Goal: Information Seeking & Learning: Learn about a topic

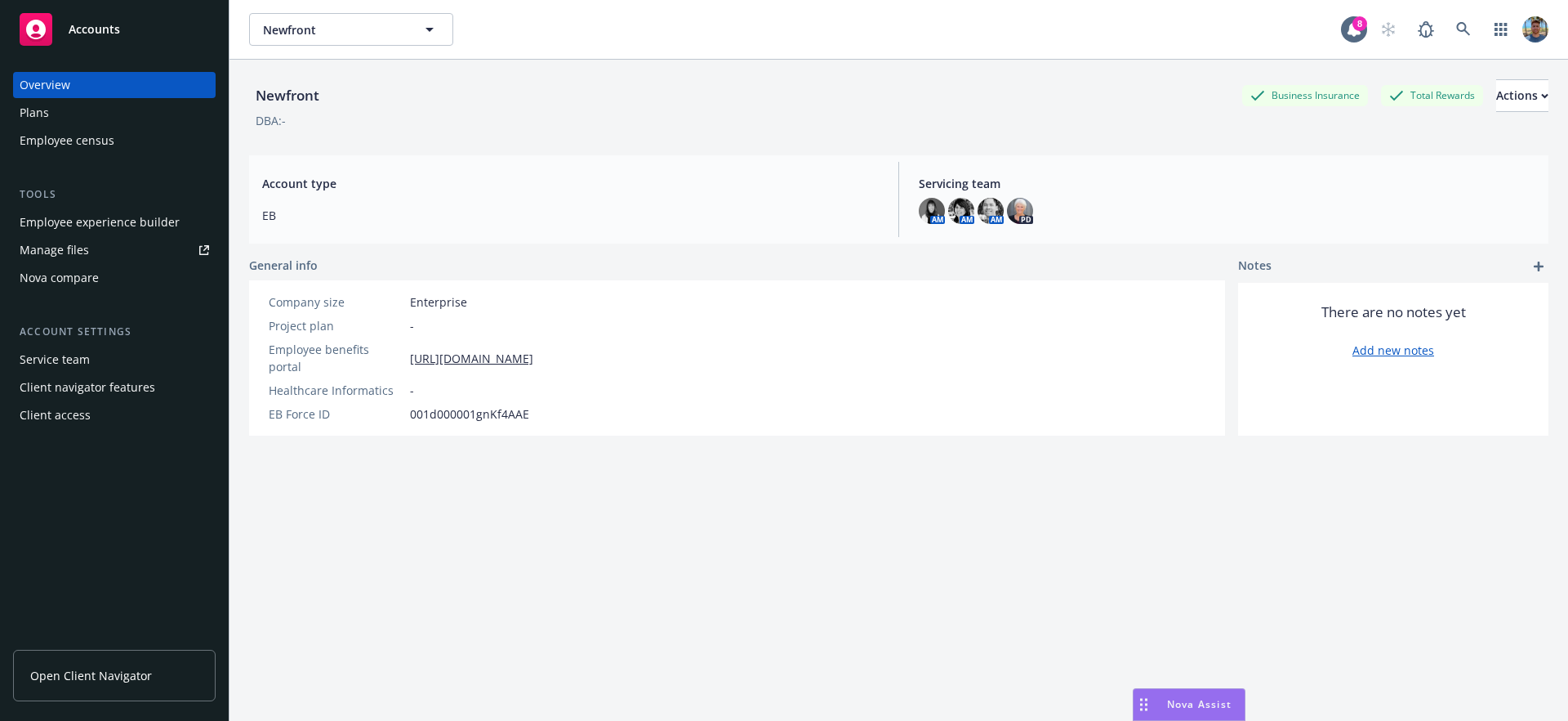
click at [103, 126] on div "Overview Plans Employee census" at bounding box center [114, 112] width 202 height 82
click at [105, 115] on div "Plans" at bounding box center [114, 113] width 190 height 27
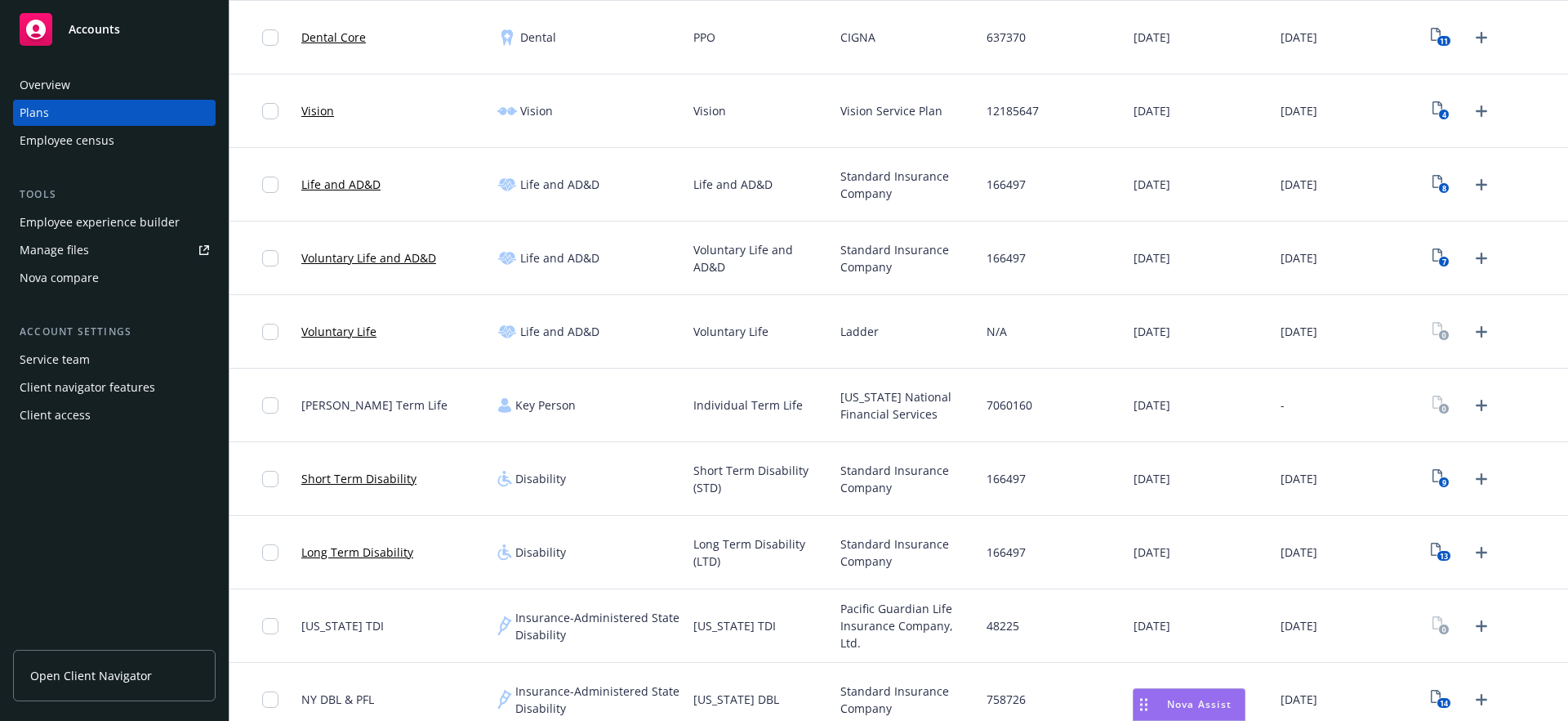
scroll to position [815, 0]
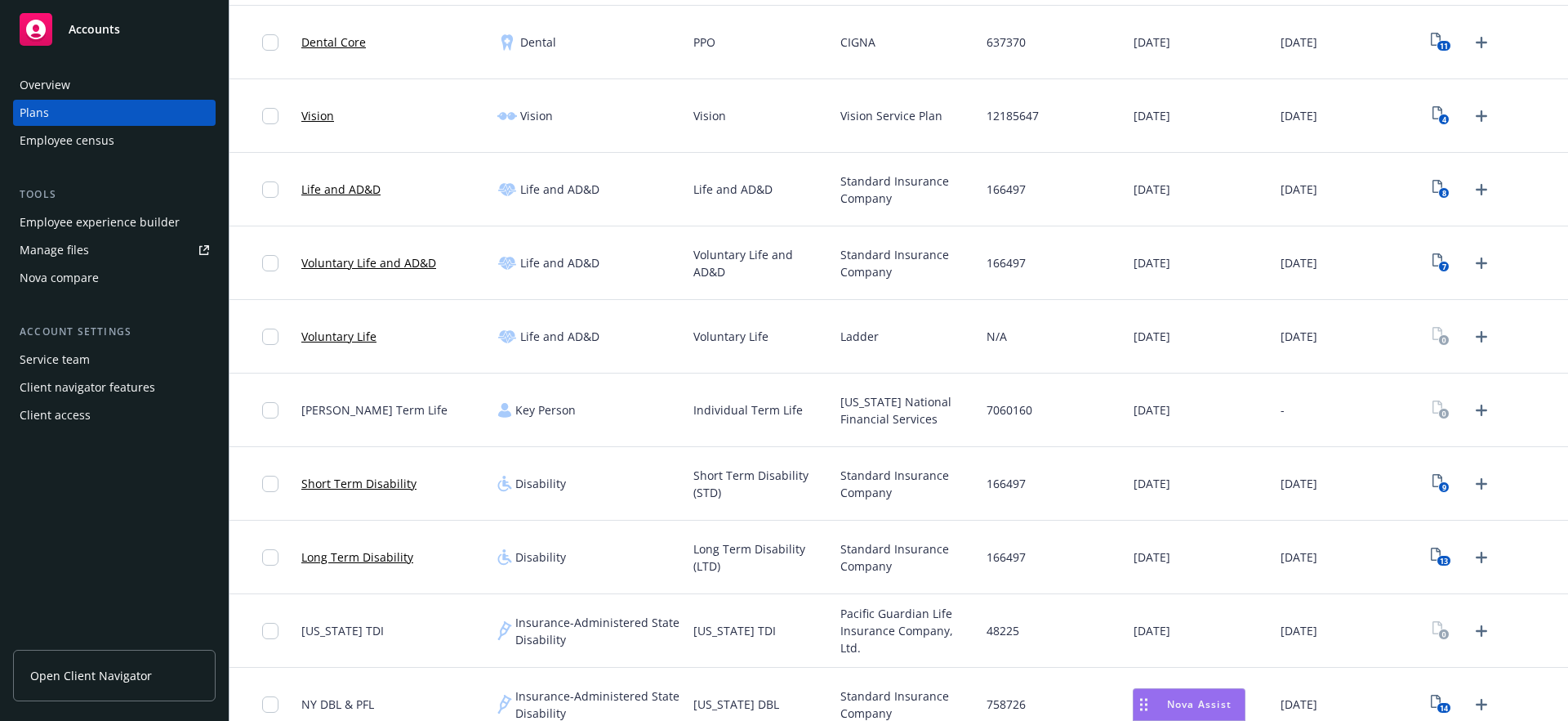
click at [365, 486] on link "Short Term Disability" at bounding box center [359, 483] width 115 height 17
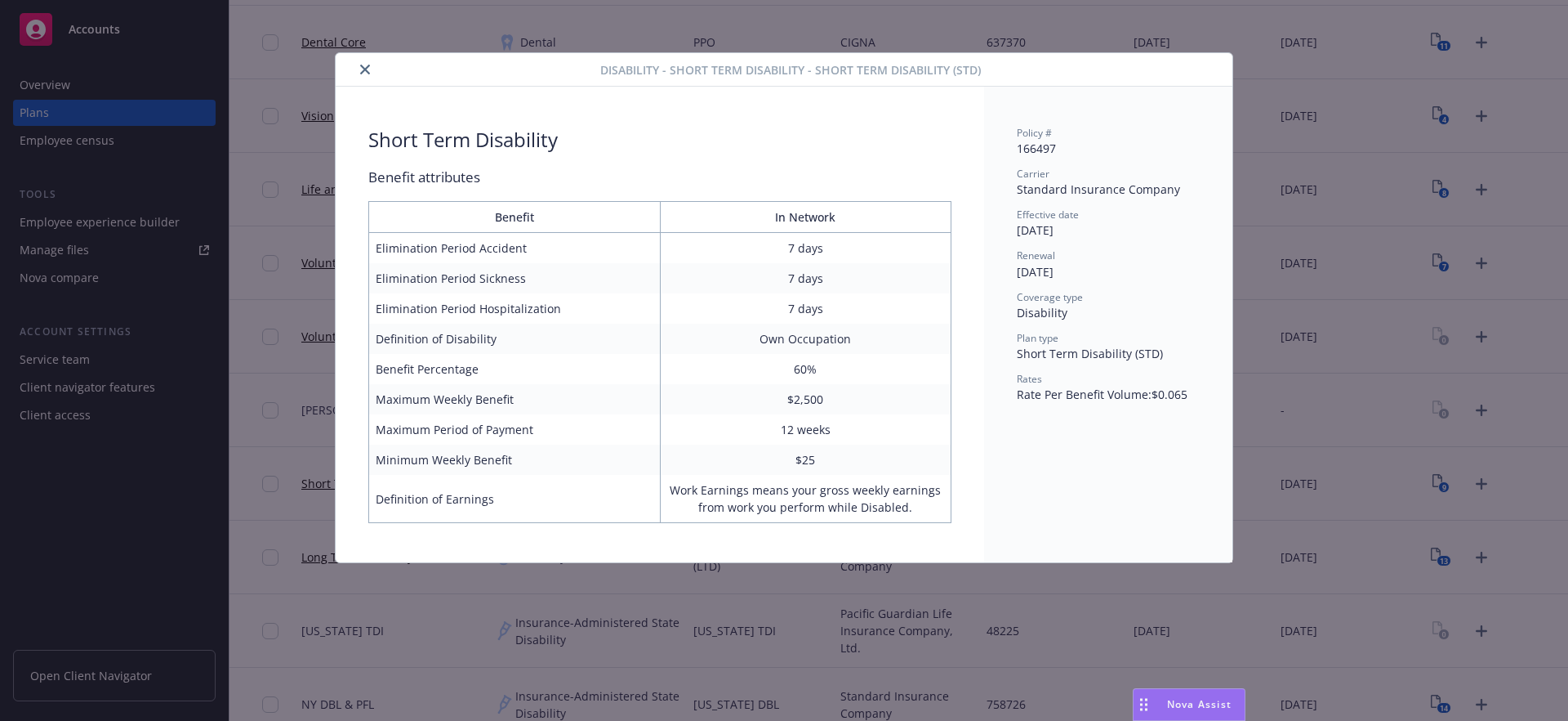
click at [362, 76] on button "close" at bounding box center [365, 69] width 19 height 19
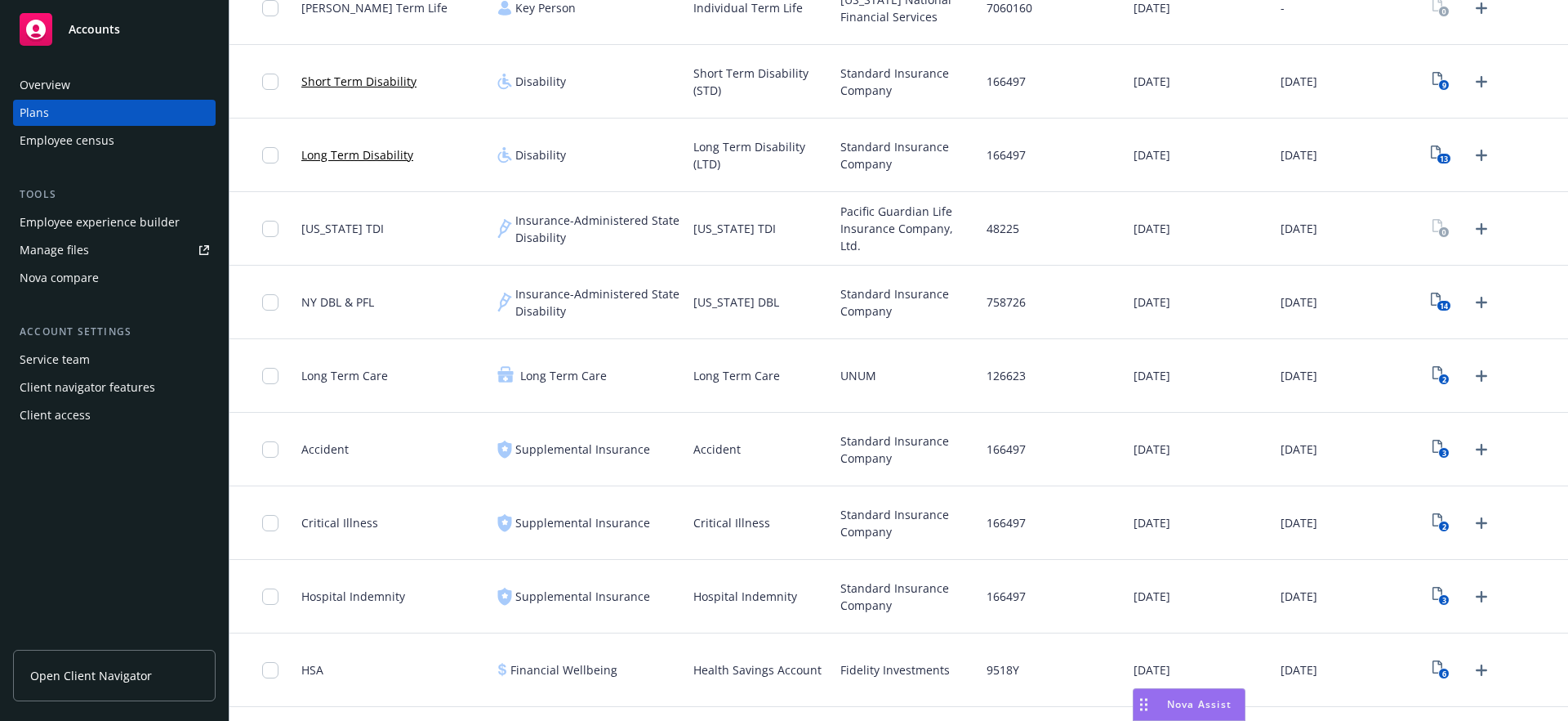
scroll to position [1215, 0]
click at [340, 525] on span "Critical Illness" at bounding box center [340, 525] width 77 height 17
click at [348, 374] on span "Long Term Care" at bounding box center [344, 377] width 87 height 17
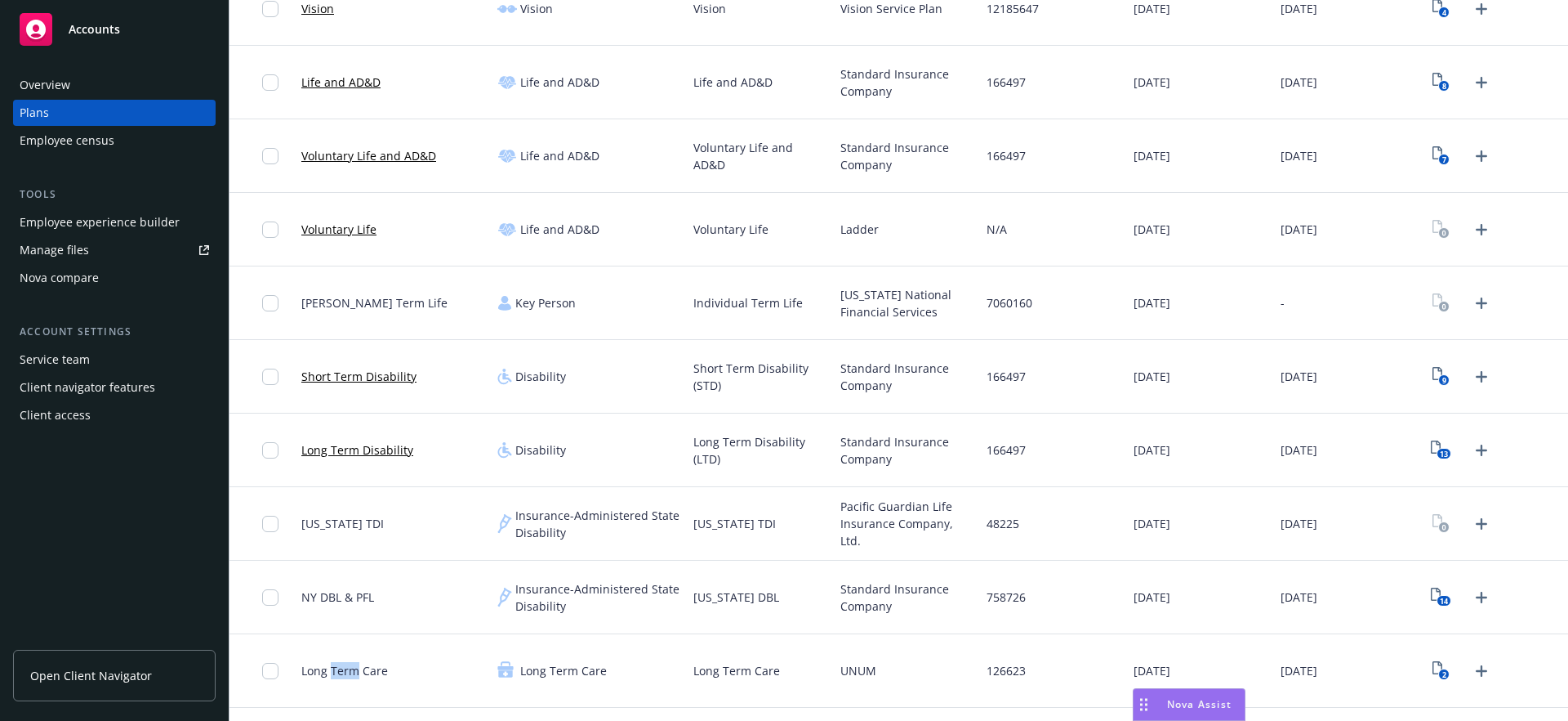
scroll to position [890, 0]
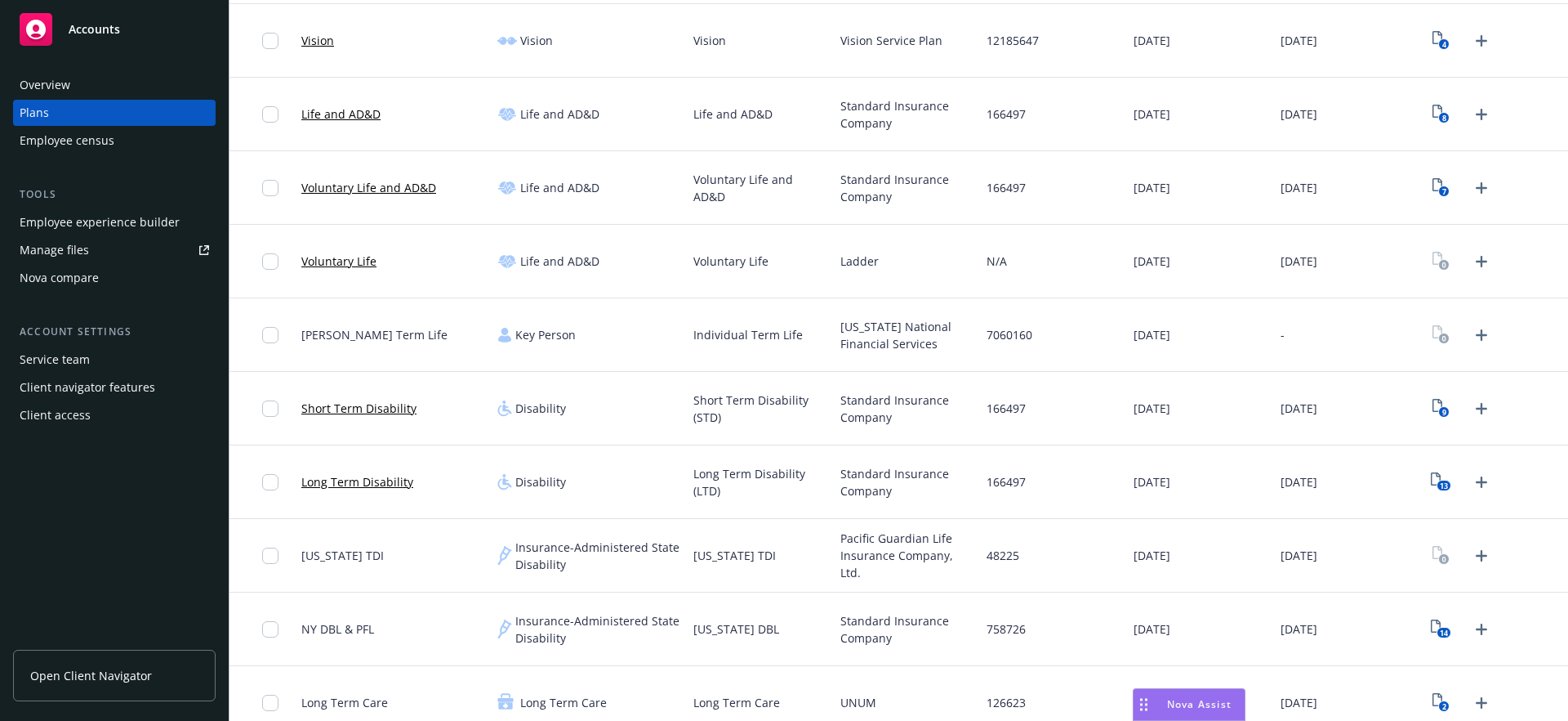
click at [358, 489] on link "Long Term Disability" at bounding box center [357, 481] width 112 height 17
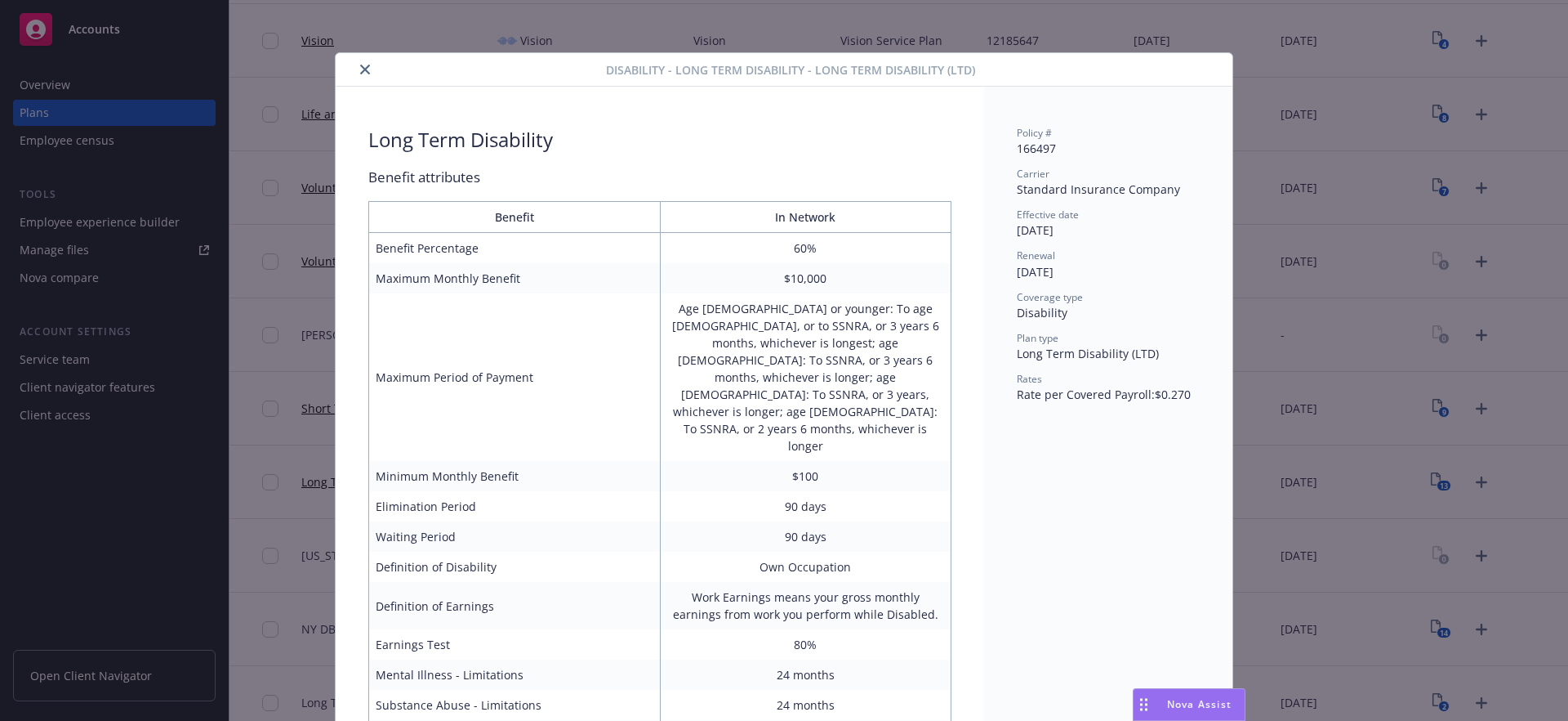
click at [360, 71] on icon "close" at bounding box center [365, 69] width 10 height 10
